Goal: Navigation & Orientation: Go to known website

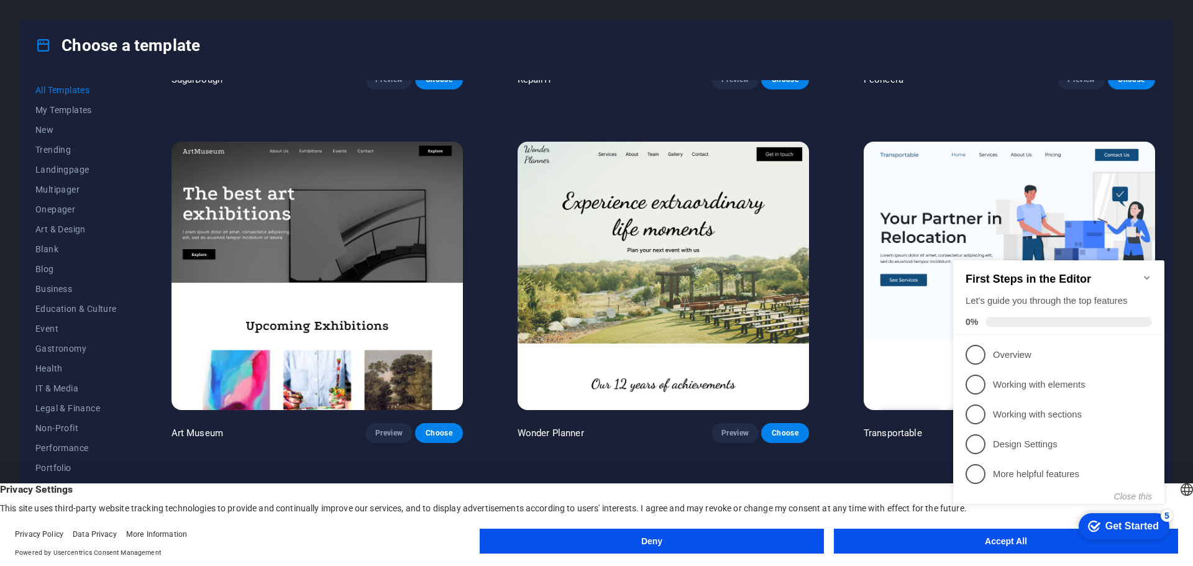
scroll to position [373, 0]
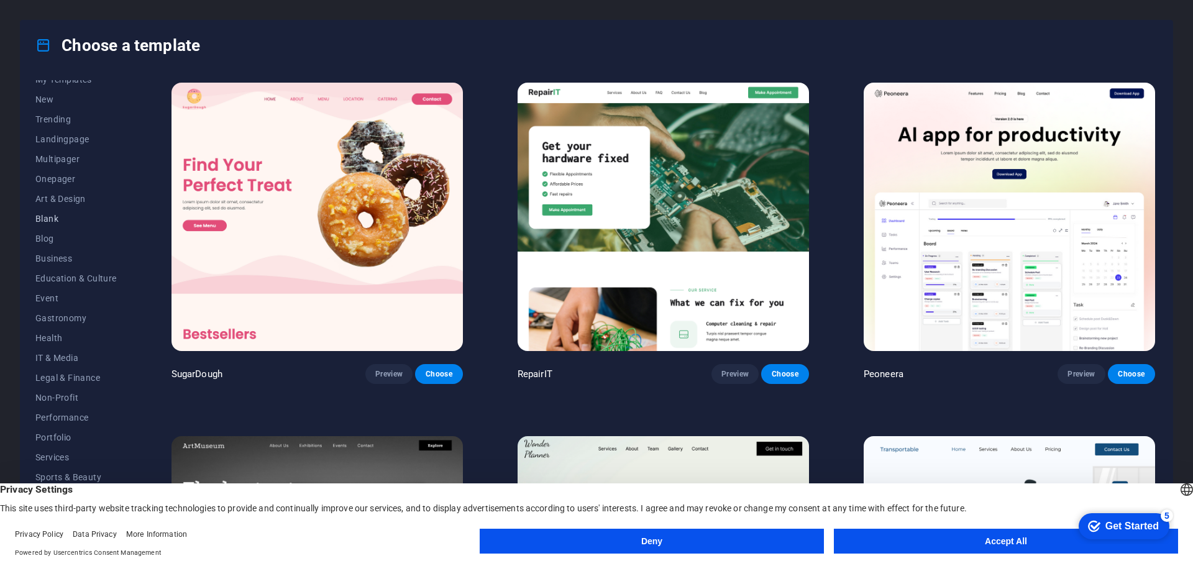
scroll to position [47, 0]
click at [924, 535] on button "Accept All" at bounding box center [1006, 541] width 344 height 25
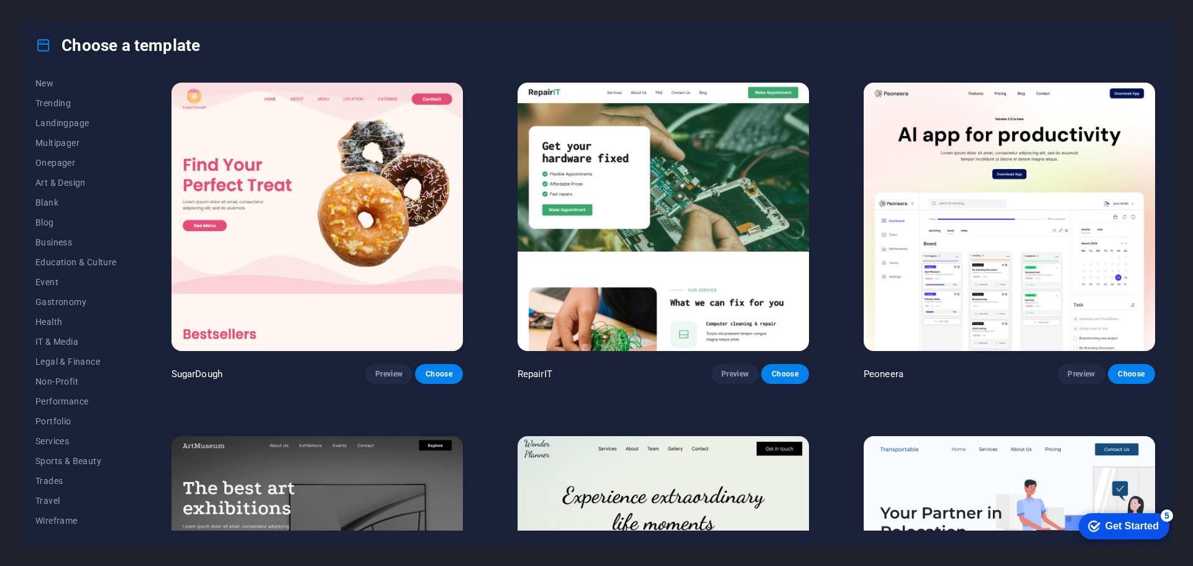
drag, startPoint x: 804, startPoint y: 8, endPoint x: 793, endPoint y: 10, distance: 10.7
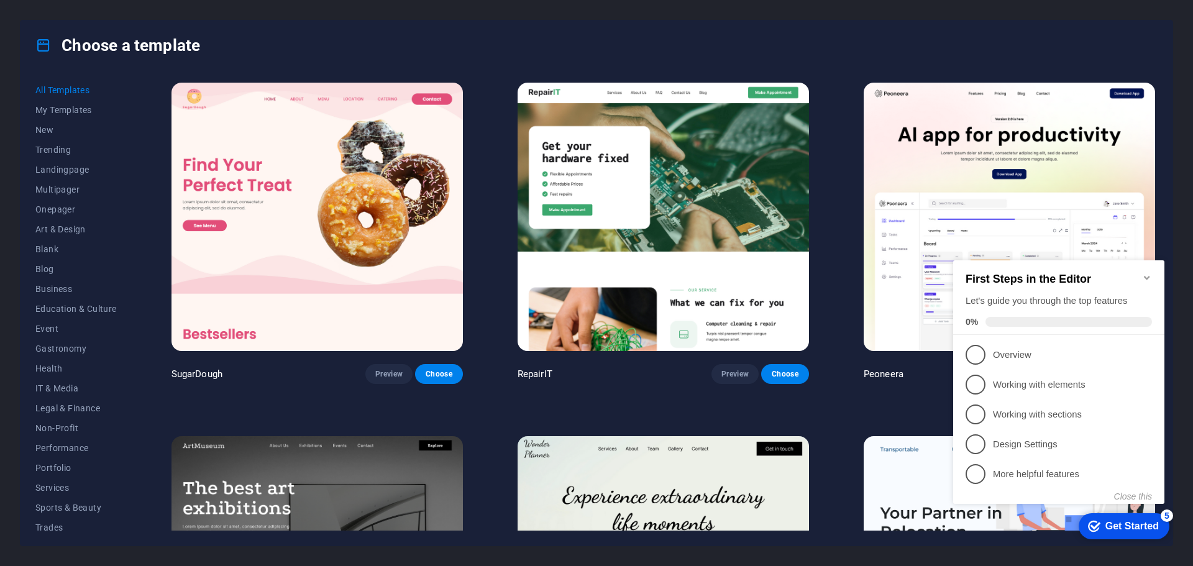
drag, startPoint x: 453, startPoint y: 319, endPoint x: 439, endPoint y: 318, distance: 14.3
